Goal: Find specific page/section: Find specific page/section

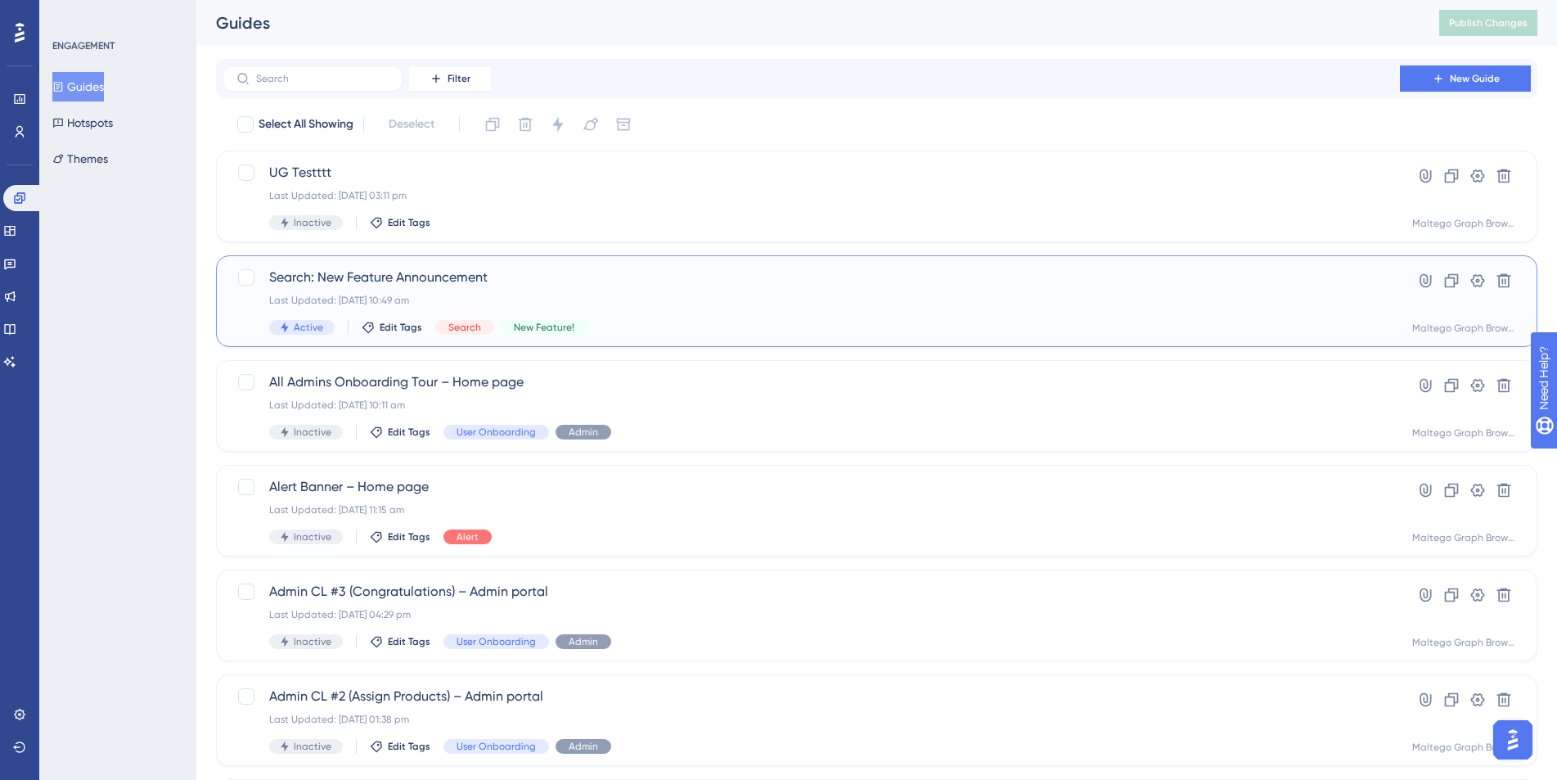
click at [729, 277] on span "Search: New Feature Announcement" at bounding box center [811, 278] width 1084 height 20
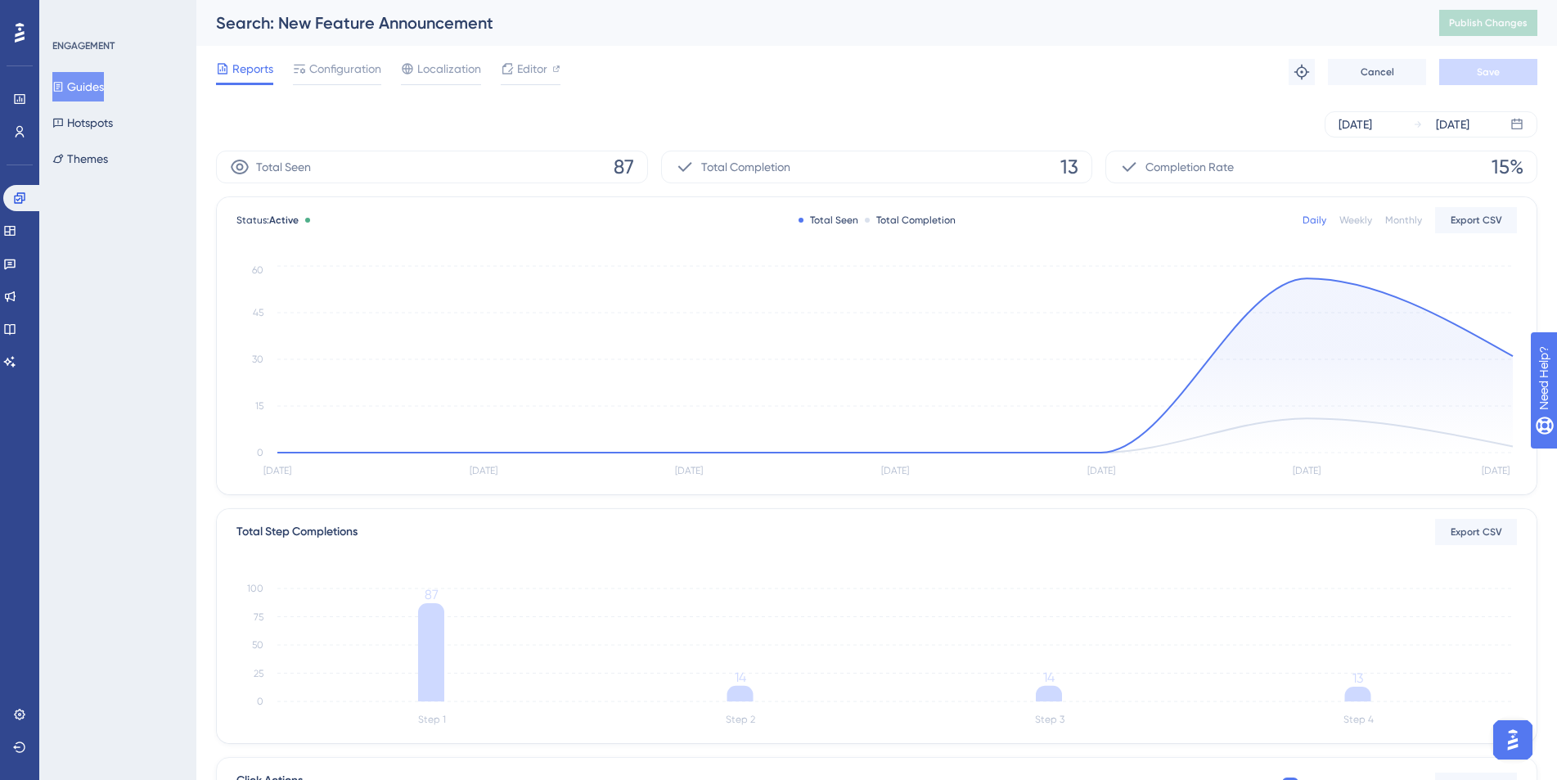
click at [1348, 216] on div "Weekly" at bounding box center [1355, 220] width 33 height 13
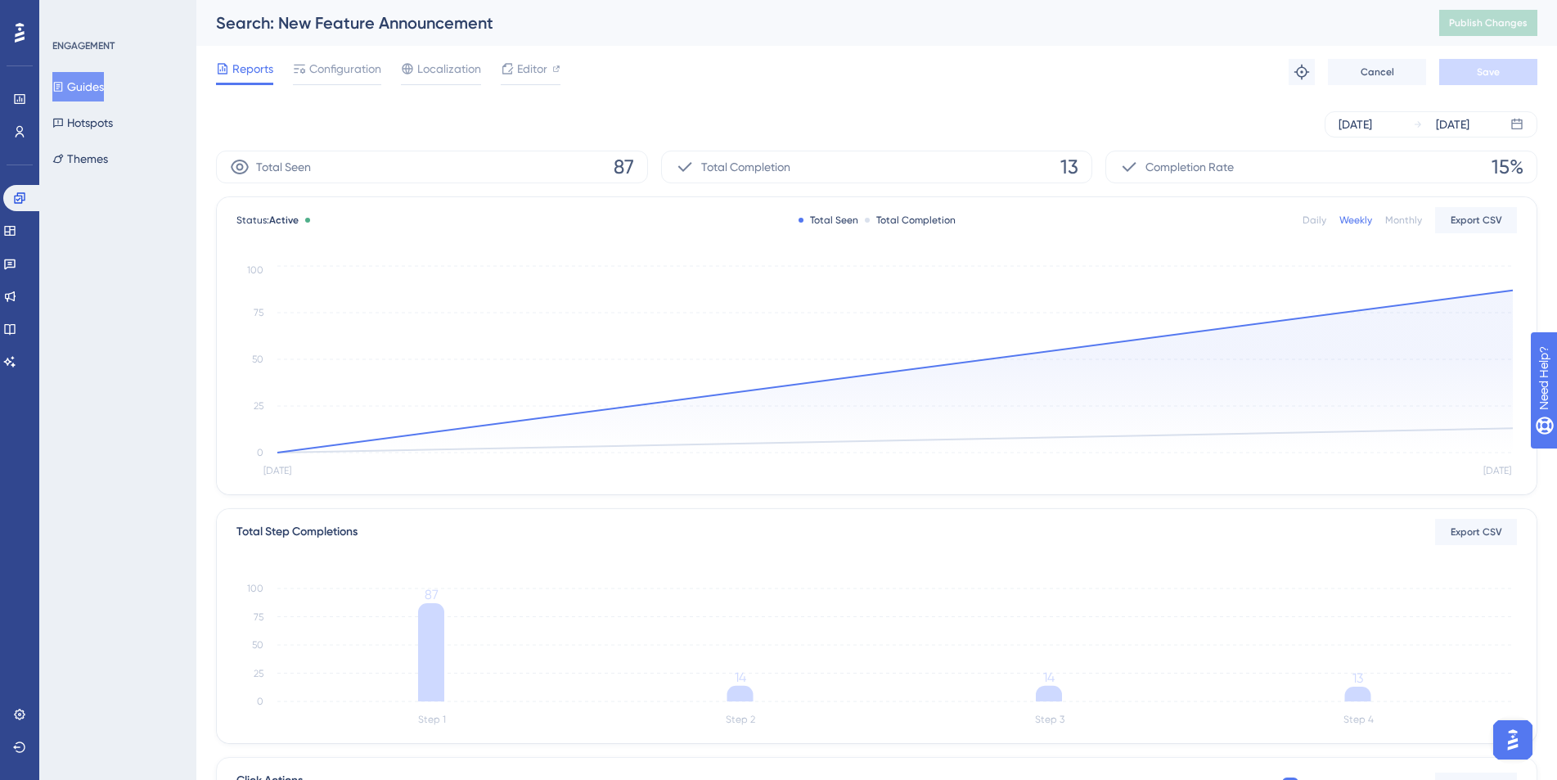
click at [1318, 220] on div "Daily" at bounding box center [1315, 220] width 24 height 13
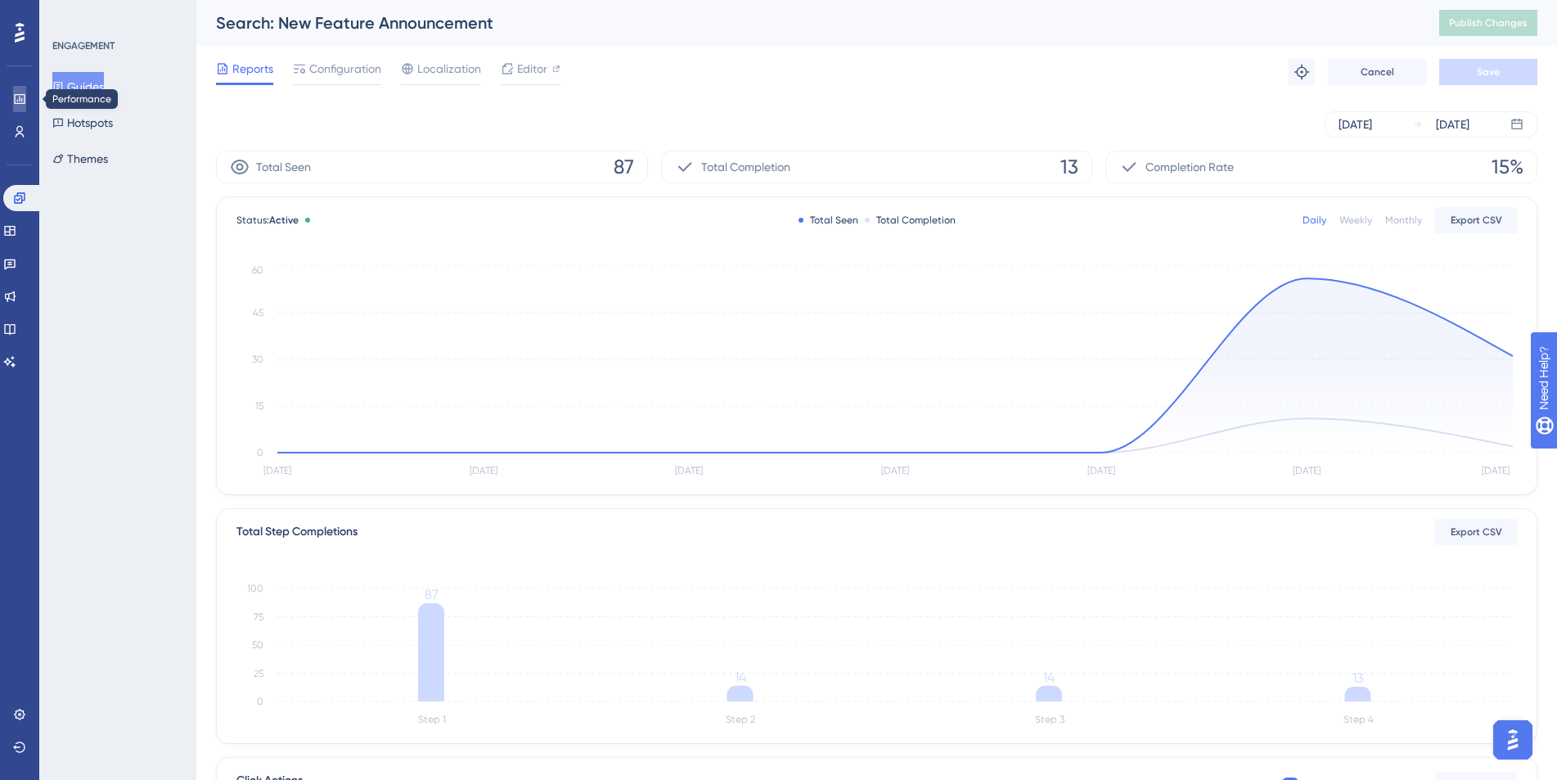
click at [22, 94] on icon at bounding box center [19, 99] width 11 height 10
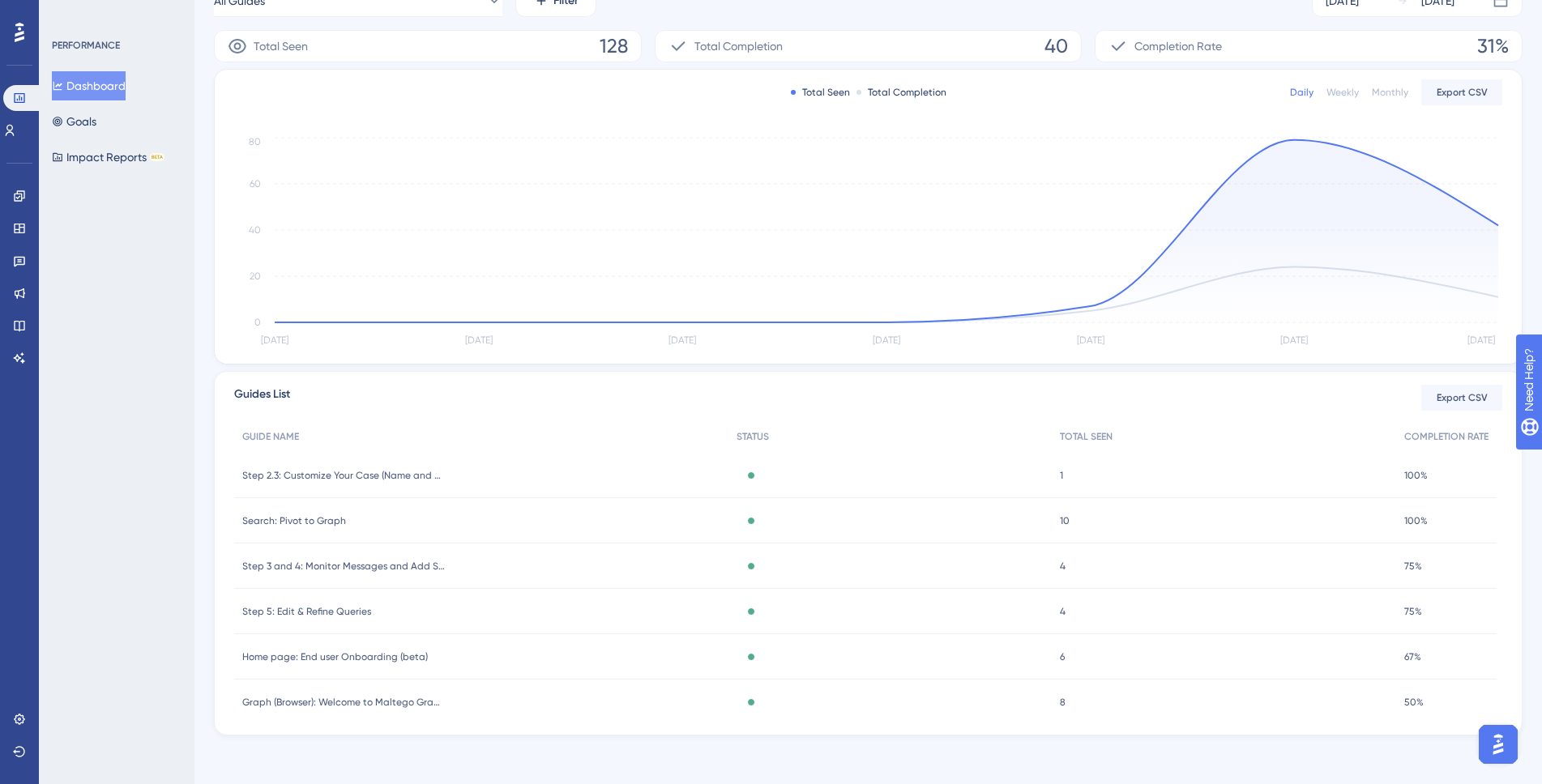
scroll to position [265, 0]
click at [287, 437] on span "GUIDE NAME" at bounding box center [270, 433] width 56 height 13
click at [20, 199] on icon at bounding box center [19, 195] width 13 height 13
